Goal: Navigation & Orientation: Find specific page/section

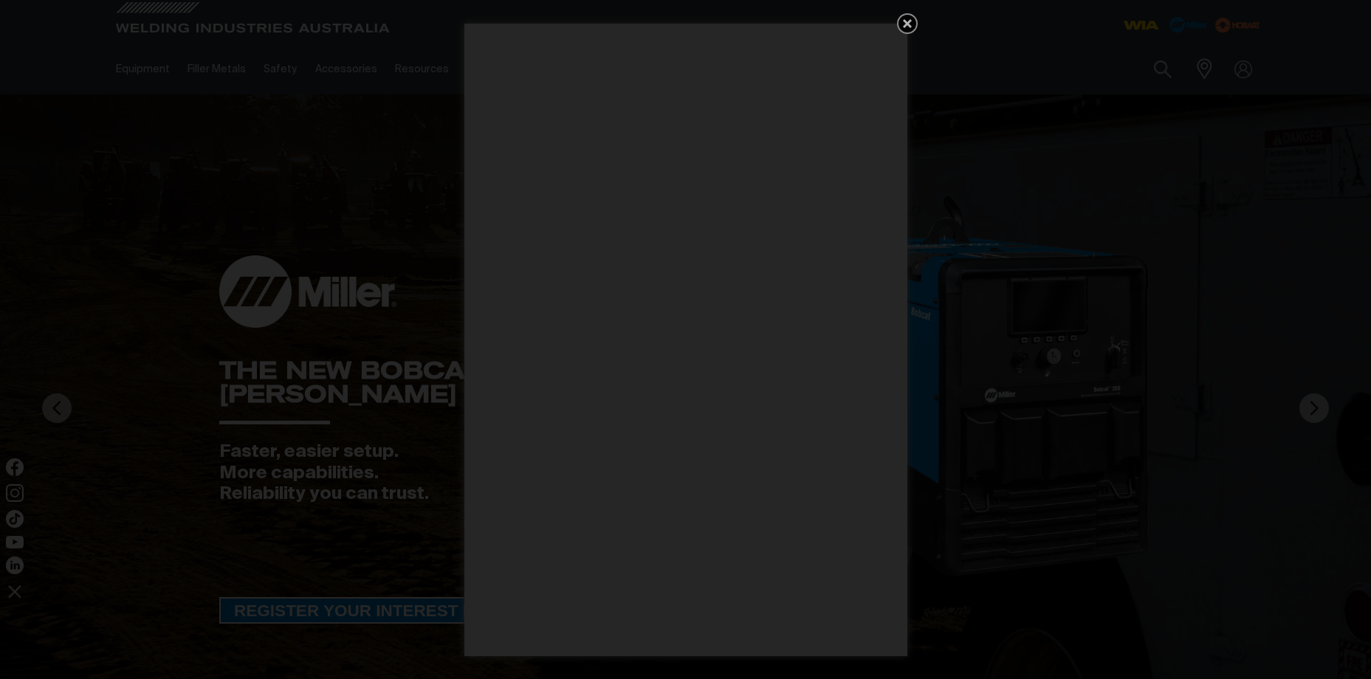
click at [905, 21] on icon "Get 5 WIA Welding Guides Free!" at bounding box center [907, 23] width 9 height 9
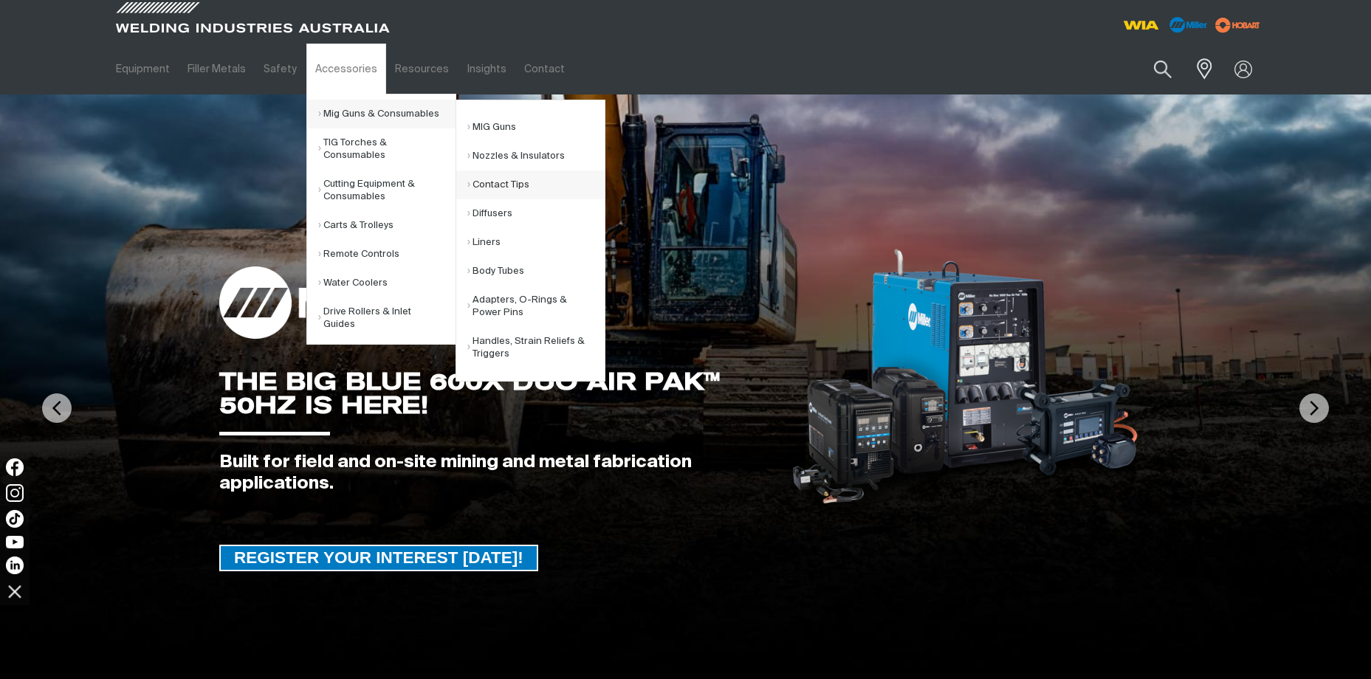
click at [534, 172] on link "Contact Tips" at bounding box center [535, 185] width 137 height 29
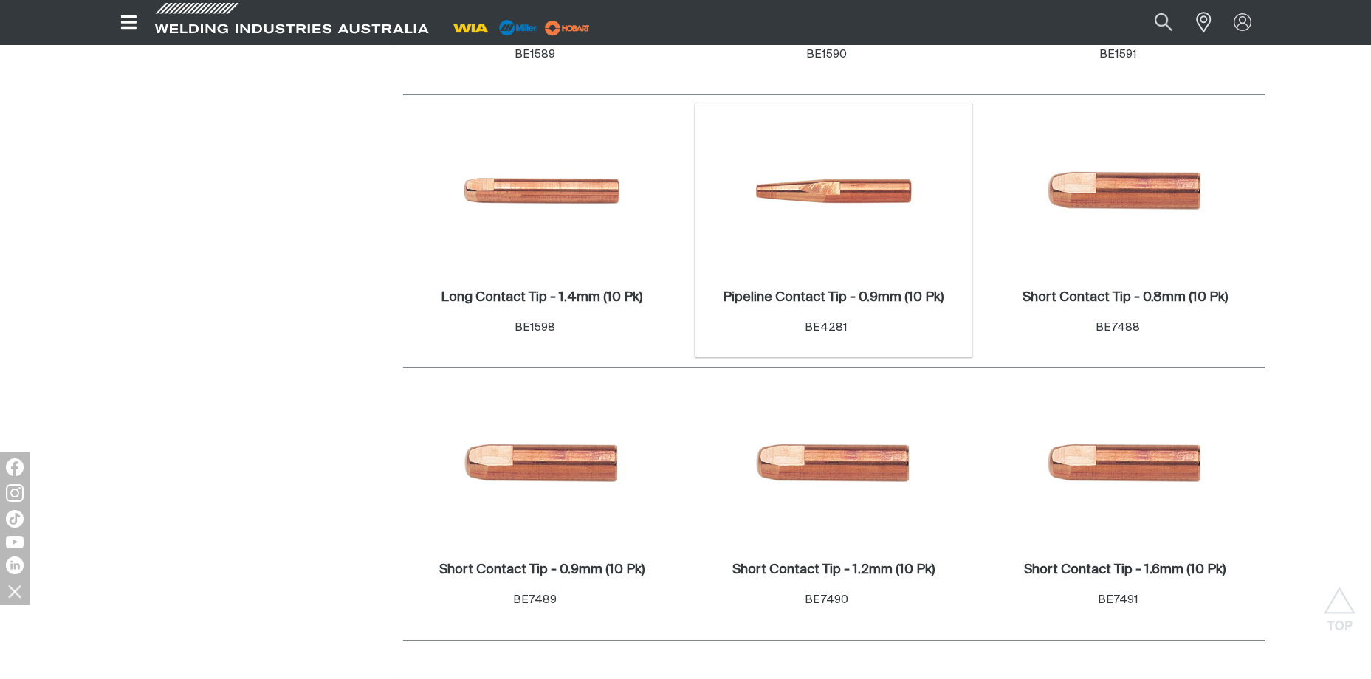
scroll to position [738, 0]
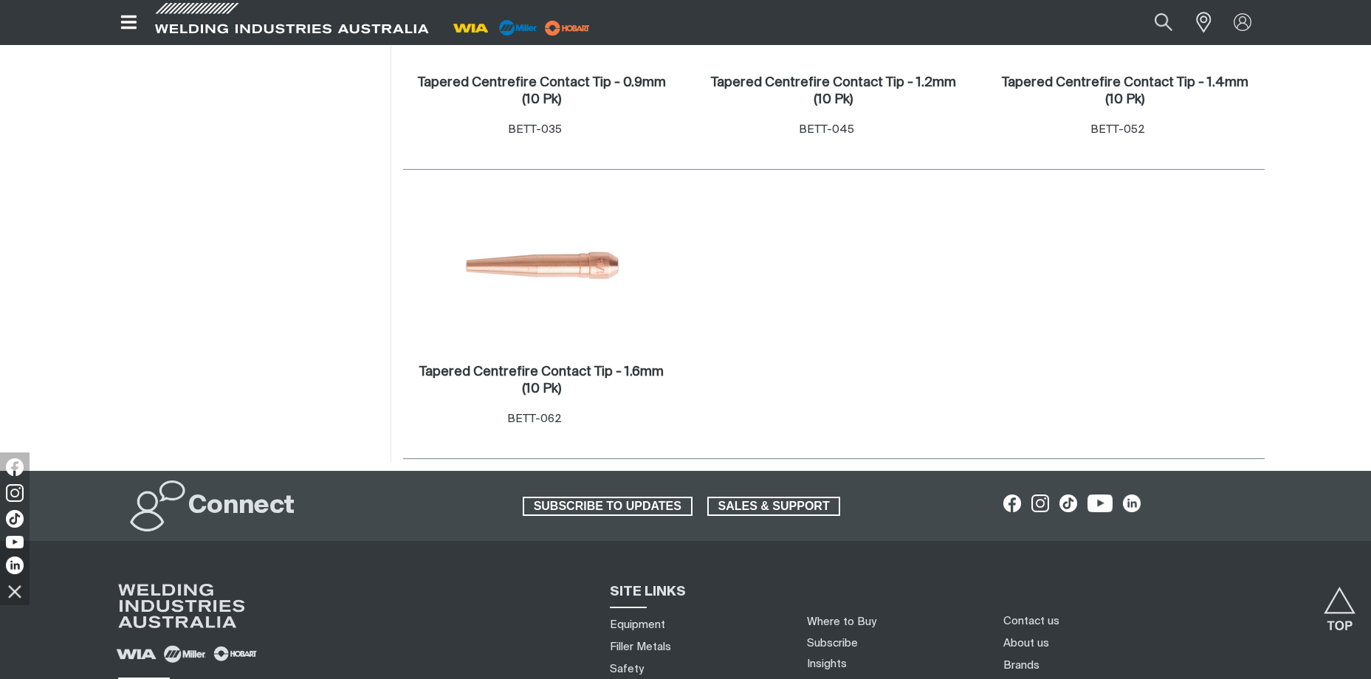
scroll to position [2663, 0]
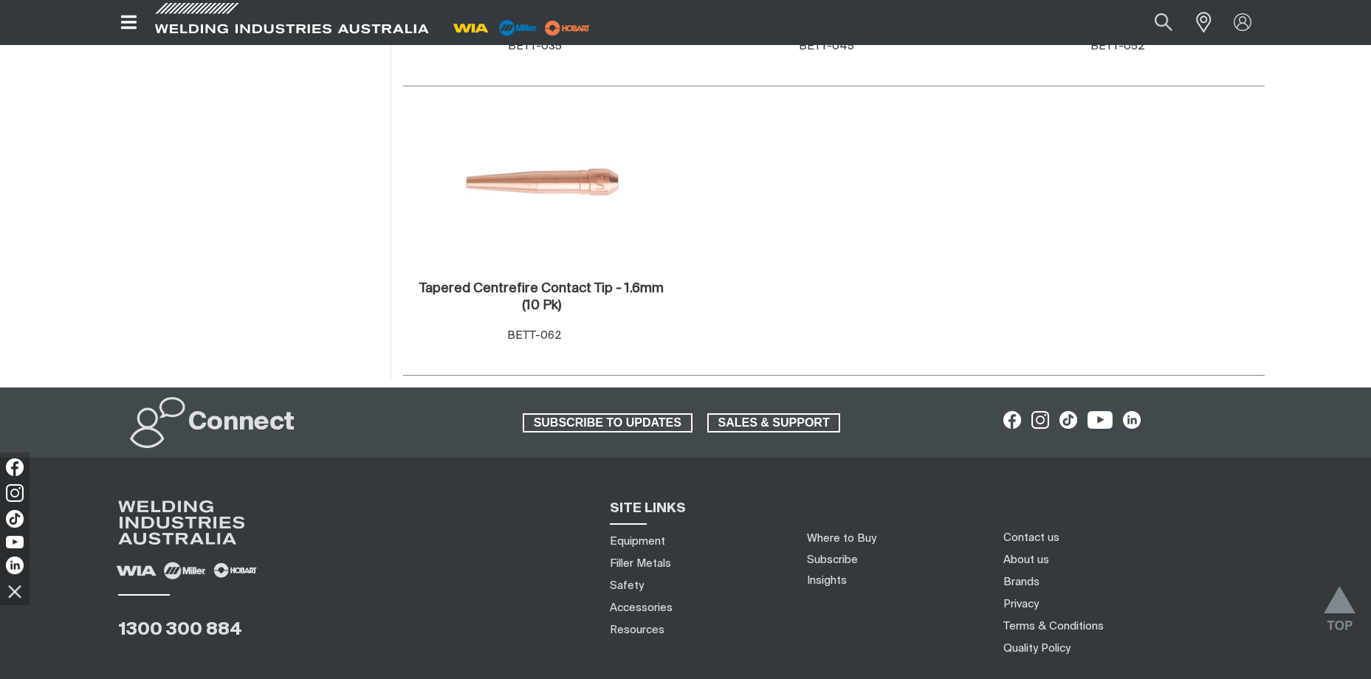
click at [1345, 608] on img "Scroll to top" at bounding box center [1340, 614] width 32 height 54
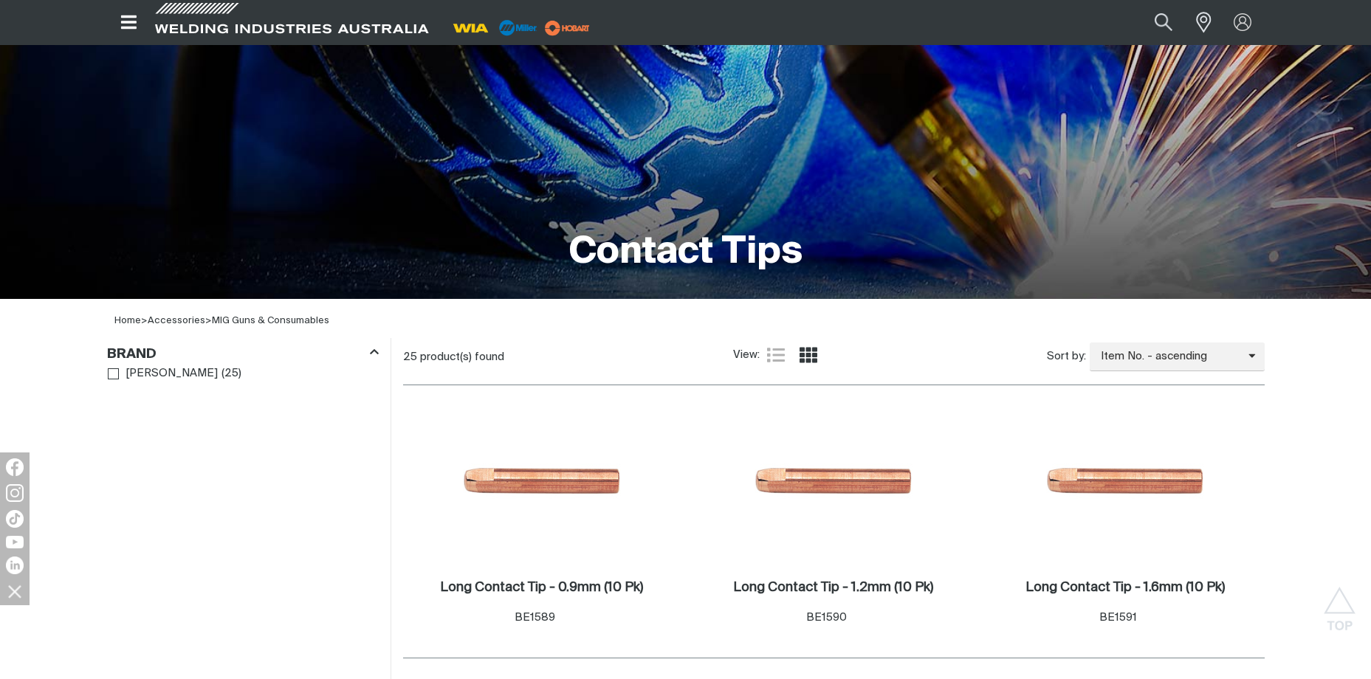
scroll to position [0, 0]
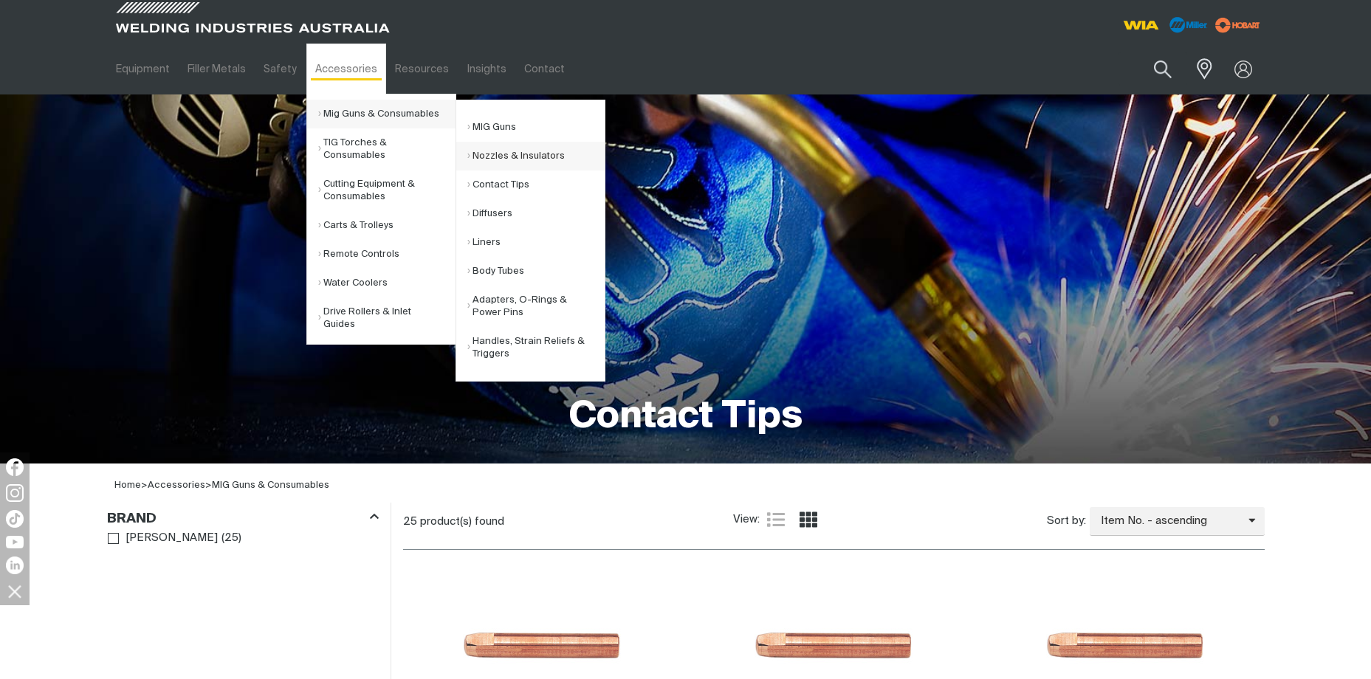
click at [530, 156] on link "Nozzles & Insulators" at bounding box center [535, 156] width 137 height 29
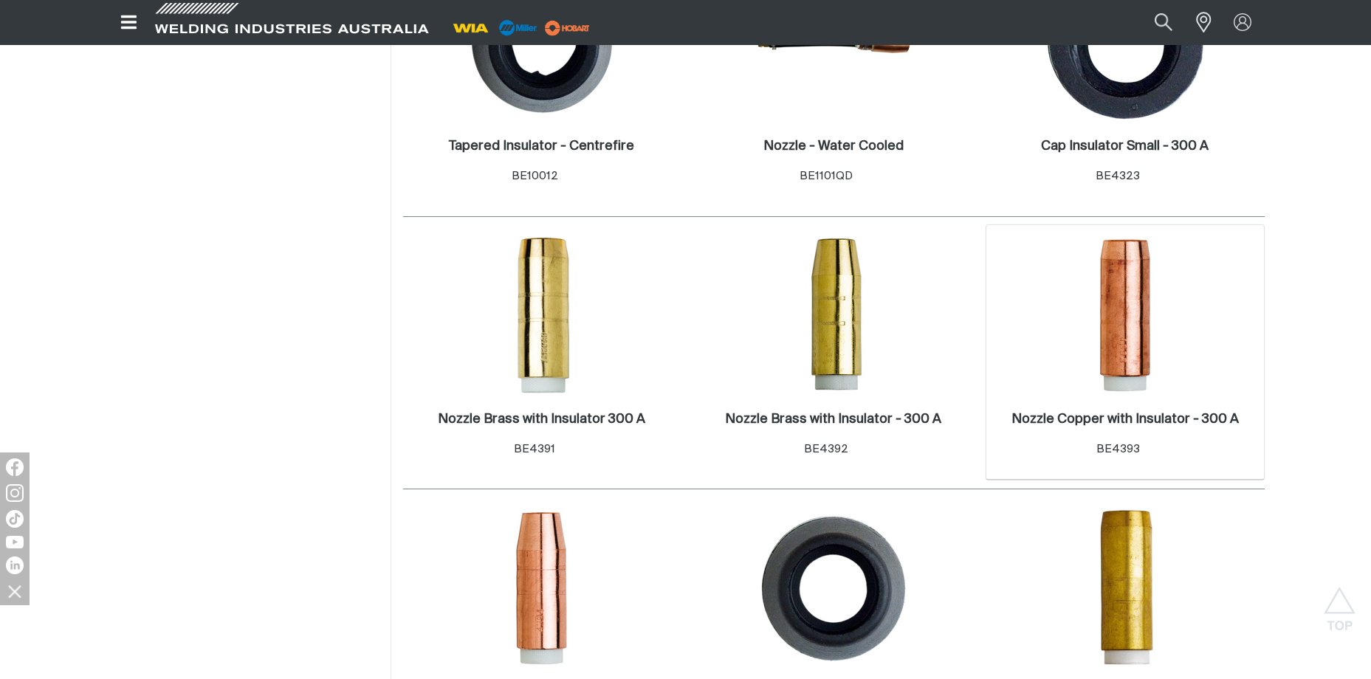
scroll to position [664, 0]
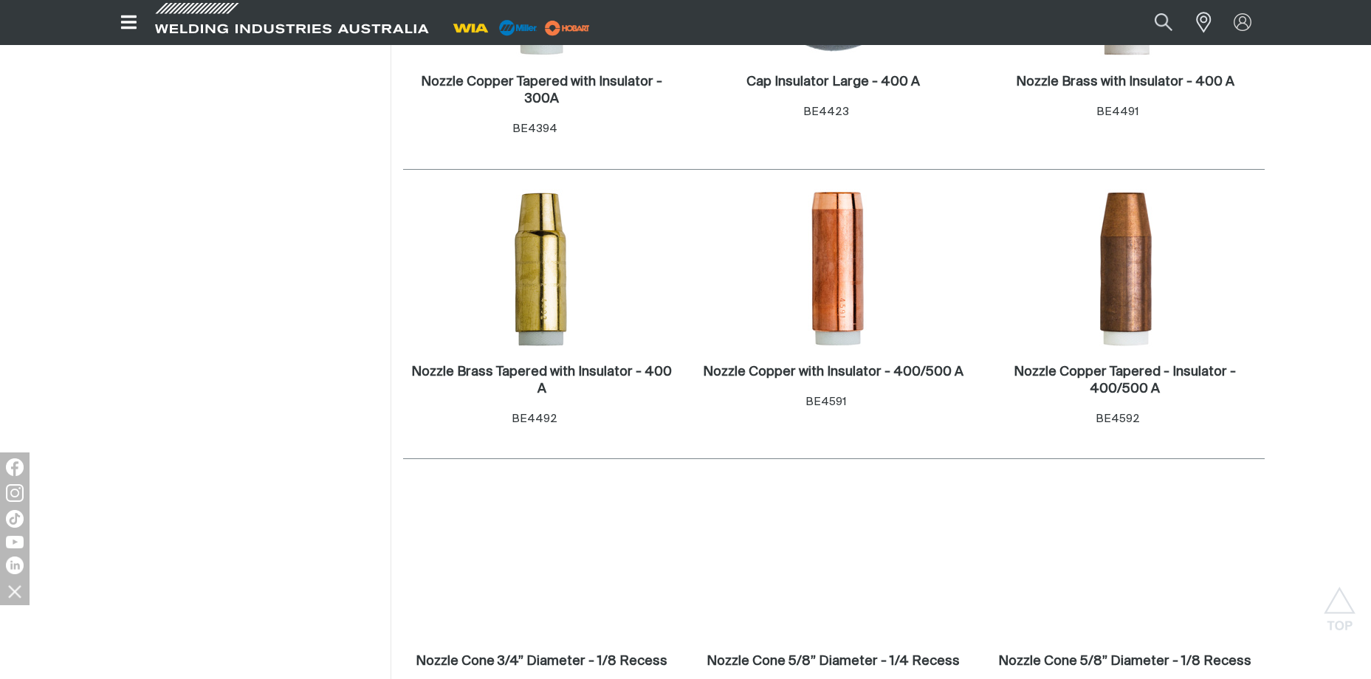
scroll to position [1255, 0]
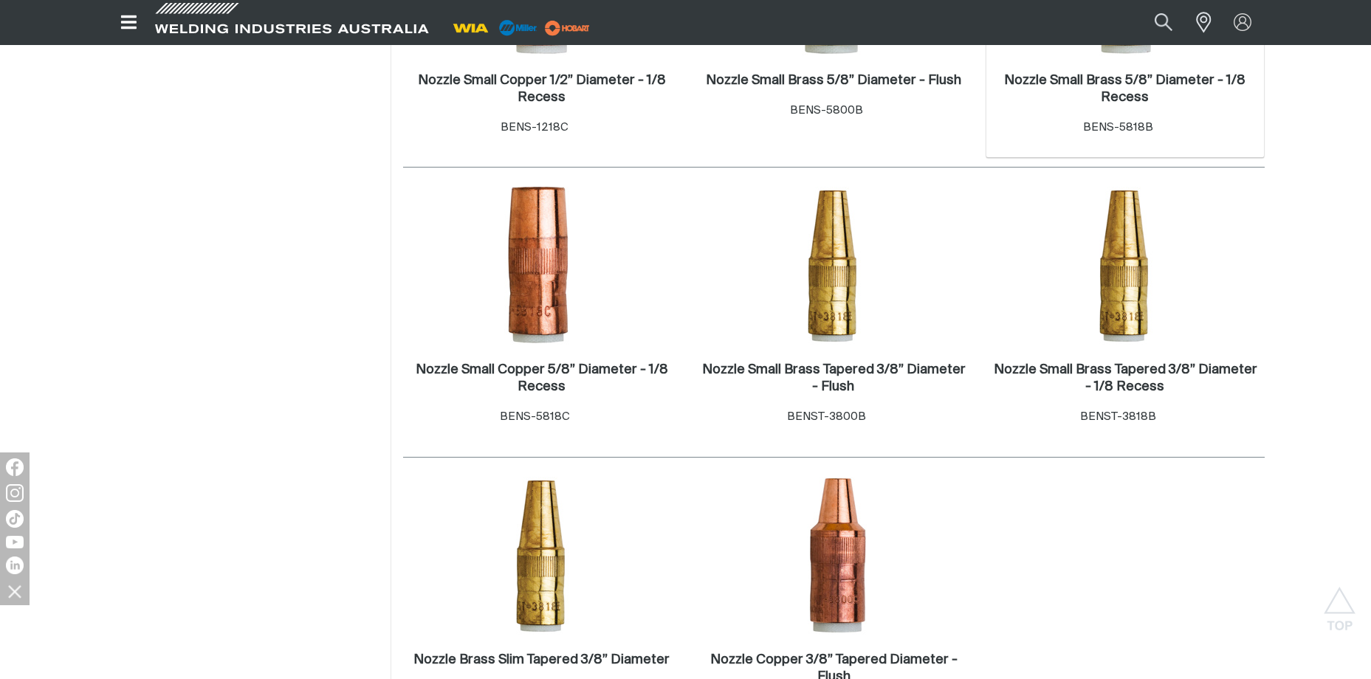
scroll to position [3248, 0]
